Goal: Task Accomplishment & Management: Manage account settings

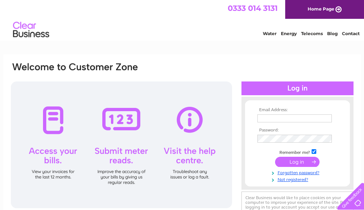
type input "[EMAIL_ADDRESS][DOMAIN_NAME]"
click at [298, 163] on input "submit" at bounding box center [297, 162] width 44 height 10
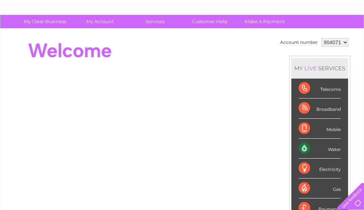
scroll to position [76, 0]
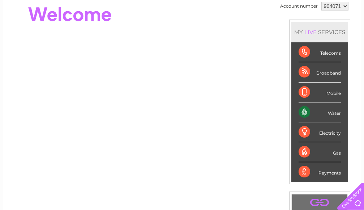
click at [305, 112] on div "Water" at bounding box center [320, 112] width 42 height 20
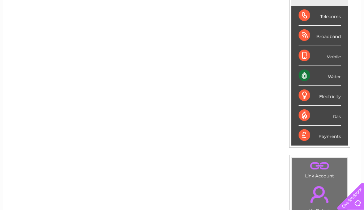
scroll to position [0, 0]
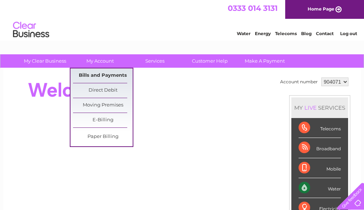
click at [105, 74] on link "Bills and Payments" at bounding box center [103, 75] width 60 height 14
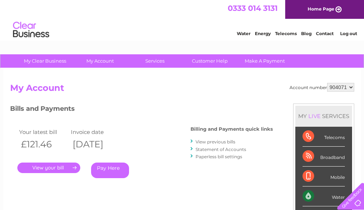
click at [55, 169] on link "." at bounding box center [48, 167] width 63 height 10
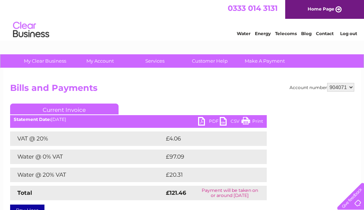
click at [207, 121] on link "PDF" at bounding box center [209, 122] width 22 height 10
